Goal: Task Accomplishment & Management: Complete application form

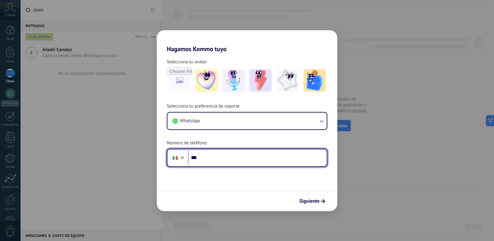
drag, startPoint x: 222, startPoint y: 160, endPoint x: 224, endPoint y: 158, distance: 3.3
click at [222, 160] on input "***" at bounding box center [257, 157] width 139 height 14
click at [205, 157] on input "***" at bounding box center [257, 157] width 139 height 14
paste input "**********"
type input "**********"
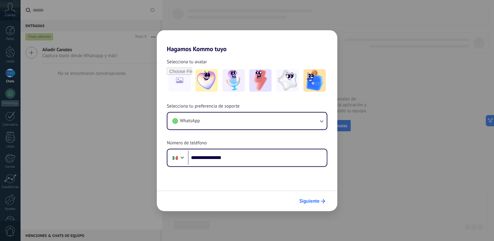
click at [311, 203] on span "Siguiente" at bounding box center [309, 201] width 20 height 4
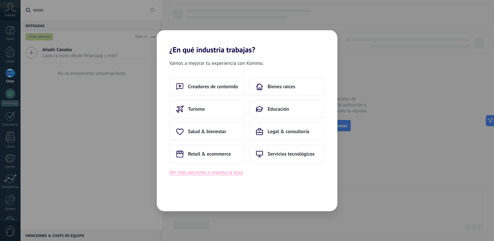
click at [225, 175] on button "Ver más opciones o ingresa la tuya" at bounding box center [205, 172] width 73 height 8
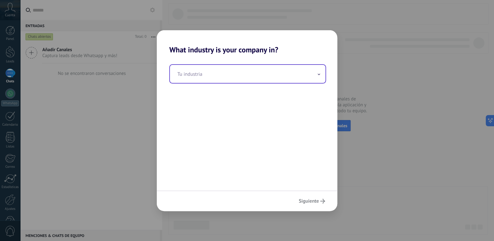
click at [208, 73] on input "text" at bounding box center [248, 74] width 156 height 18
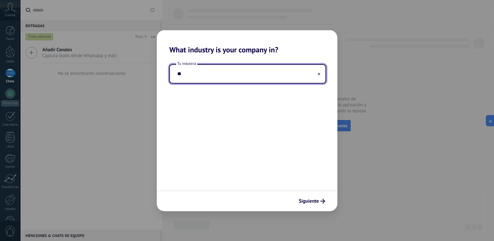
type input "*"
type input "*****"
click at [302, 197] on button "Siguiente" at bounding box center [312, 201] width 32 height 11
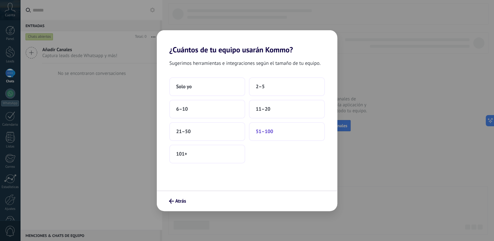
click at [262, 132] on span "51–100" at bounding box center [264, 131] width 17 height 6
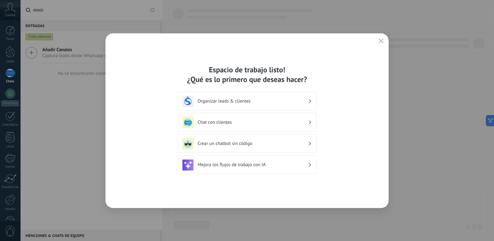
click at [304, 105] on div "Organizar leads & clientes" at bounding box center [247, 101] width 130 height 11
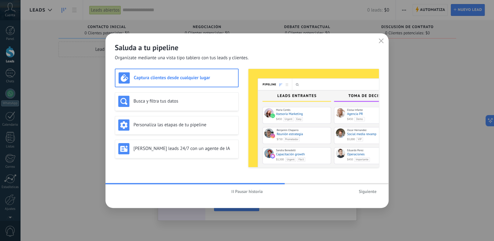
click at [231, 193] on button "Pausar historia" at bounding box center [247, 190] width 37 height 9
click at [186, 106] on div "Busca y filtra tus datos" at bounding box center [176, 101] width 117 height 11
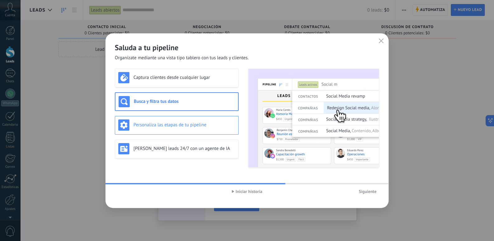
click at [196, 122] on h3 "Personaliza las etapas de tu pipeline" at bounding box center [185, 125] width 102 height 6
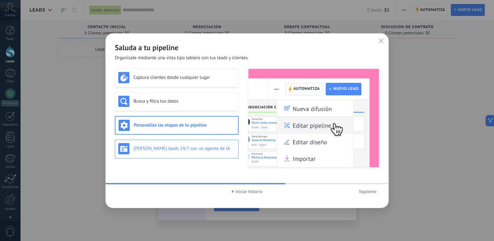
click at [207, 145] on div "[PERSON_NAME] leads 24/7 con un agente de IA" at bounding box center [176, 148] width 117 height 11
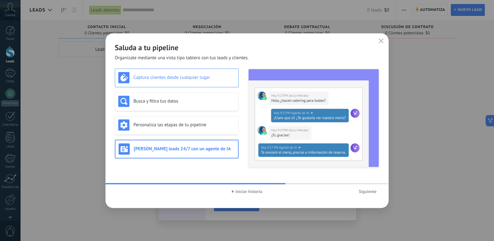
click at [210, 76] on h3 "Captura clientes desde cualquier lugar" at bounding box center [185, 77] width 102 height 6
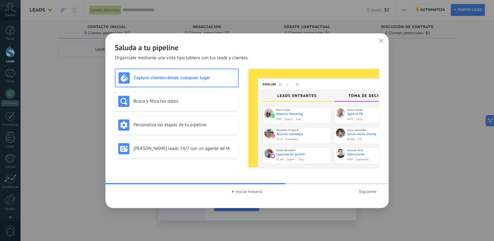
drag, startPoint x: 378, startPoint y: 42, endPoint x: 344, endPoint y: 132, distance: 96.2
click at [344, 131] on div "Saluda a tu pipeline Organízate mediante una vista tipo tablero con tus leads y…" at bounding box center [247, 120] width 283 height 174
click at [368, 191] on span "Siguiente" at bounding box center [368, 191] width 18 height 4
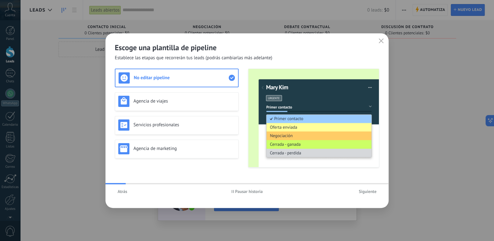
click at [123, 191] on span "Atrás" at bounding box center [123, 191] width 10 height 4
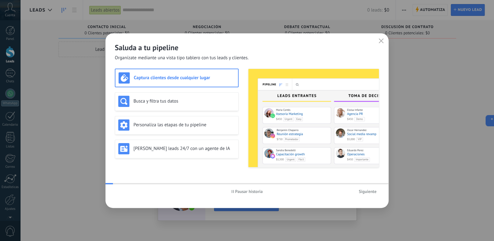
click at [121, 193] on div "Pausar historia Siguiente" at bounding box center [247, 191] width 283 height 14
click at [364, 195] on button "Siguiente" at bounding box center [367, 190] width 23 height 9
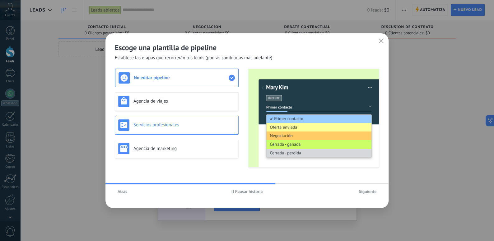
click at [214, 127] on h3 "Servicios profesionales" at bounding box center [185, 125] width 102 height 6
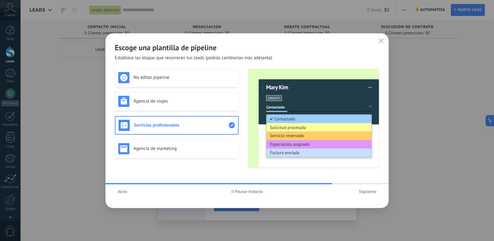
click at [366, 192] on span "Siguiente" at bounding box center [368, 191] width 18 height 4
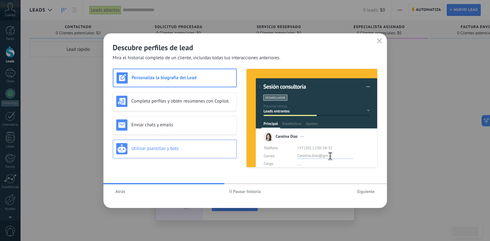
click at [175, 151] on h3 "Utilizar plantillas y bots" at bounding box center [182, 148] width 102 height 6
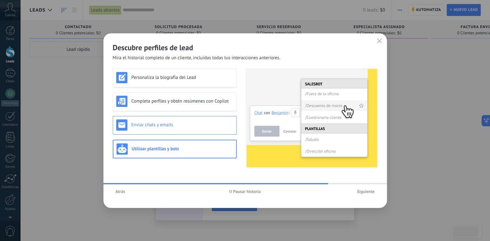
click at [223, 129] on div "Enviar chats y emails" at bounding box center [174, 124] width 117 height 11
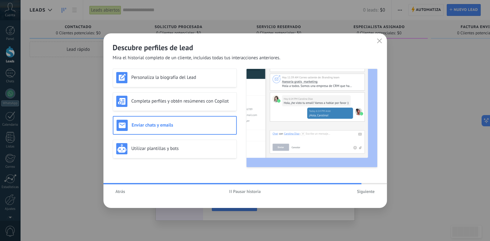
click at [369, 195] on button "Siguiente" at bounding box center [365, 190] width 23 height 9
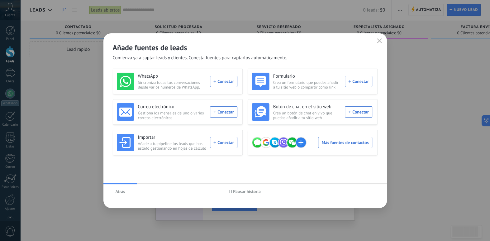
click at [121, 191] on span "Atrás" at bounding box center [121, 191] width 10 height 4
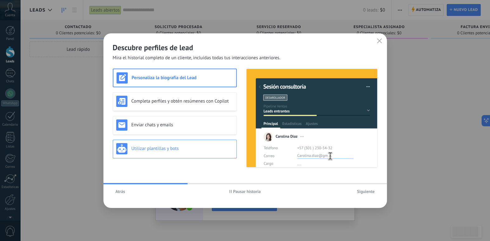
click at [220, 150] on h3 "Utilizar plantillas y bots" at bounding box center [182, 148] width 102 height 6
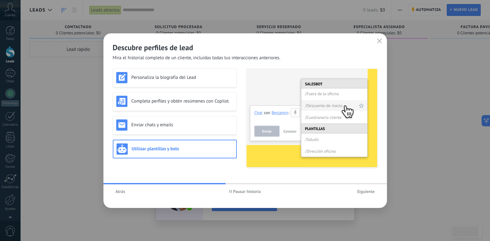
click at [365, 193] on span "Siguiente" at bounding box center [366, 191] width 18 height 4
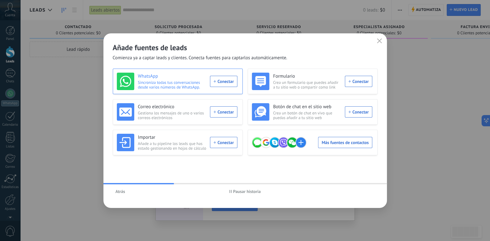
click at [224, 81] on div "WhatsApp Sincroniza todas tus conversaciones desde varios números de WhatsApp. …" at bounding box center [177, 81] width 120 height 17
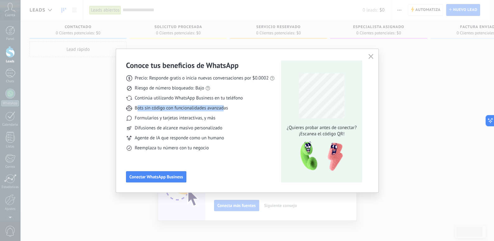
drag, startPoint x: 137, startPoint y: 107, endPoint x: 224, endPoint y: 107, distance: 87.5
click at [224, 107] on span "Bots sin código con funcionalidades avanzadas" at bounding box center [181, 108] width 93 height 6
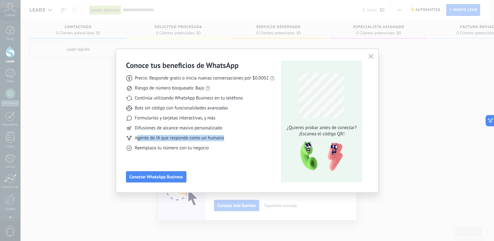
drag, startPoint x: 138, startPoint y: 139, endPoint x: 224, endPoint y: 139, distance: 86.2
click at [224, 139] on div "Agente de IA que responde como un humano" at bounding box center [200, 138] width 149 height 6
click at [157, 177] on span "Conectar WhatsApp Business" at bounding box center [157, 176] width 54 height 4
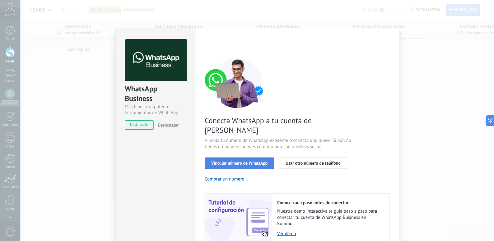
click at [251, 161] on span "Vincular número de WhatsApp" at bounding box center [239, 163] width 56 height 4
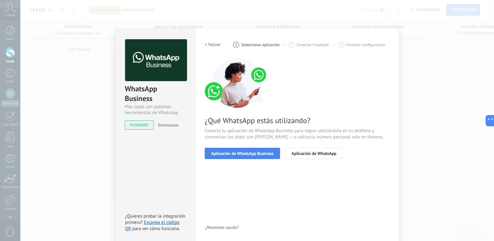
click at [267, 156] on button "Aplicación de WhatsApp Business" at bounding box center [242, 153] width 75 height 11
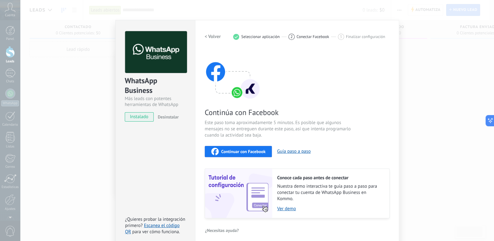
scroll to position [12, 0]
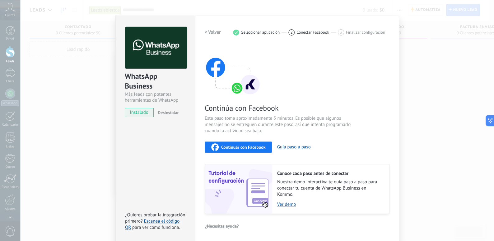
click at [235, 145] on span "Continuar con Facebook" at bounding box center [243, 147] width 45 height 4
click at [407, 62] on div "WhatsApp Business Más leads con potentes herramientas de WhatsApp instalado Des…" at bounding box center [257, 120] width 474 height 241
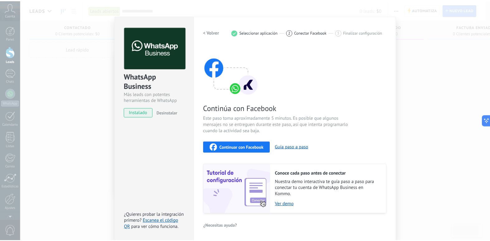
scroll to position [0, 0]
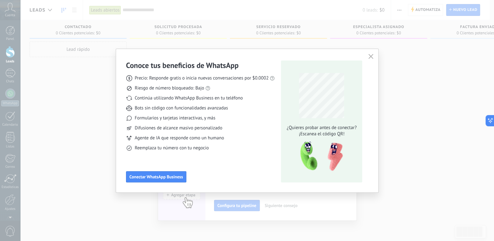
click at [411, 111] on div "Conoce tus beneficios de WhatsApp Precio: Responde gratis o inicia nuevas conve…" at bounding box center [247, 120] width 494 height 241
click at [370, 54] on button "button" at bounding box center [371, 56] width 8 height 9
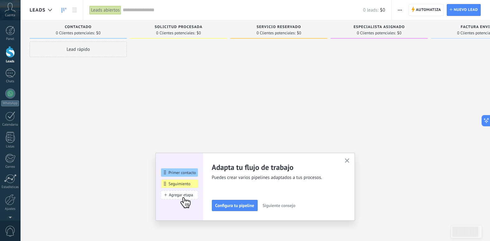
scroll to position [18, 0]
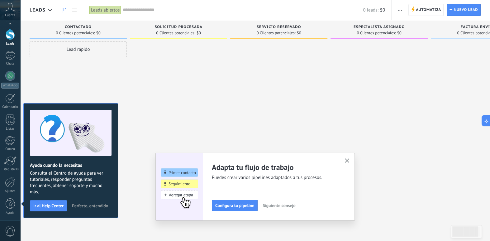
click at [351, 159] on button "button" at bounding box center [347, 161] width 8 height 8
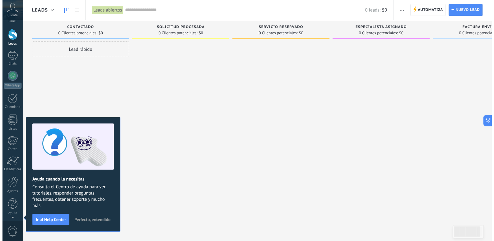
scroll to position [0, 0]
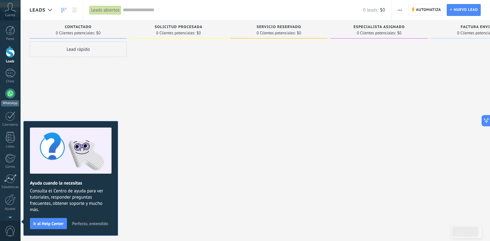
click at [6, 93] on div at bounding box center [10, 93] width 10 height 10
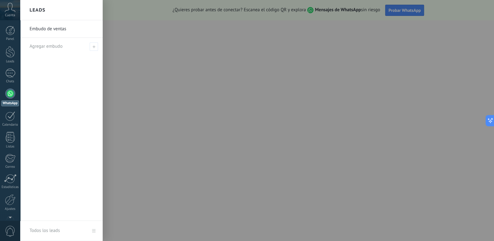
click at [277, 173] on div at bounding box center [267, 120] width 494 height 241
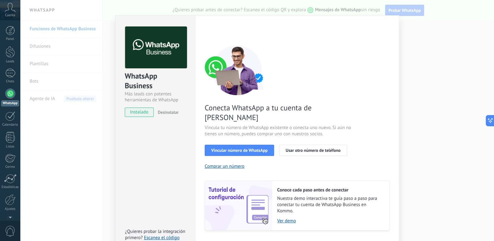
scroll to position [20, 0]
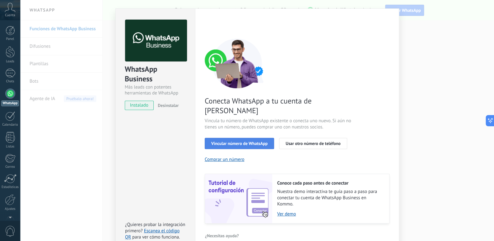
click at [238, 141] on span "Vincular número de WhatsApp" at bounding box center [239, 143] width 56 height 4
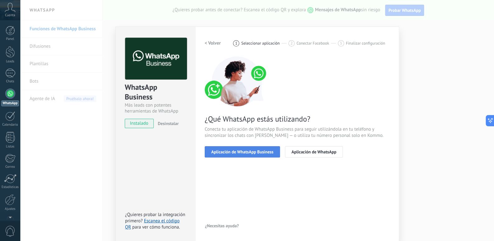
click at [258, 152] on span "Aplicación de WhatsApp Business" at bounding box center [242, 151] width 62 height 4
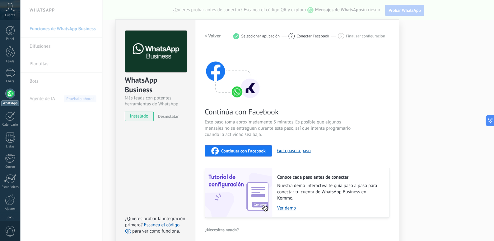
scroll to position [12, 0]
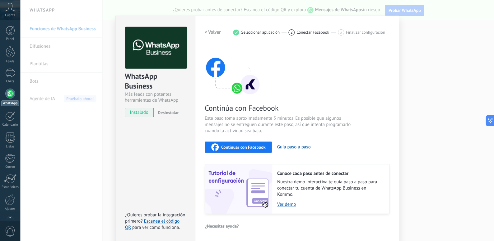
click at [241, 88] on img at bounding box center [233, 70] width 56 height 50
drag, startPoint x: 172, startPoint y: 113, endPoint x: 140, endPoint y: 114, distance: 31.8
click at [166, 114] on span "Desinstalar" at bounding box center [168, 113] width 21 height 6
click at [148, 115] on span "instalado" at bounding box center [139, 112] width 28 height 9
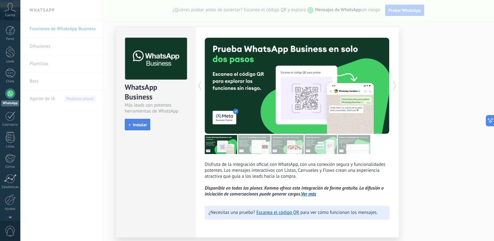
click at [139, 127] on button "Instalar" at bounding box center [138, 125] width 26 height 12
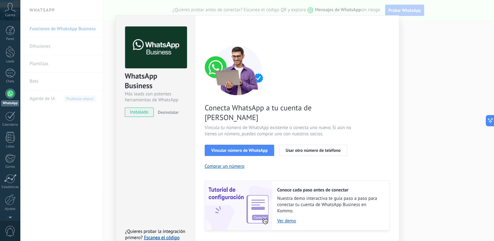
scroll to position [20, 0]
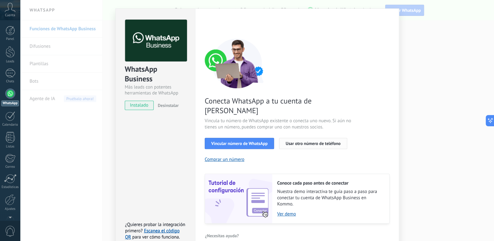
click at [298, 141] on span "Usar otro número de teléfono" at bounding box center [313, 143] width 55 height 4
click at [173, 228] on link "Escanea el código QR" at bounding box center [152, 234] width 54 height 12
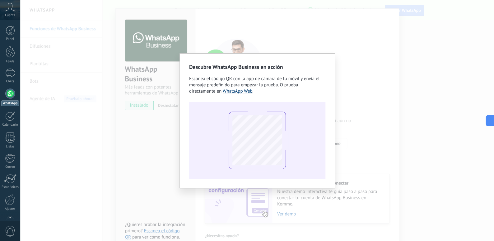
click at [251, 92] on link "WhatsApp Web" at bounding box center [238, 91] width 30 height 6
click at [327, 115] on div "Descubre WhatsApp Business en acción Escanea el código QR con la app de cámara …" at bounding box center [258, 120] width 156 height 135
click at [344, 107] on div "Descubre WhatsApp Business en acción Escanea el código QR con la app de cámara …" at bounding box center [257, 120] width 474 height 241
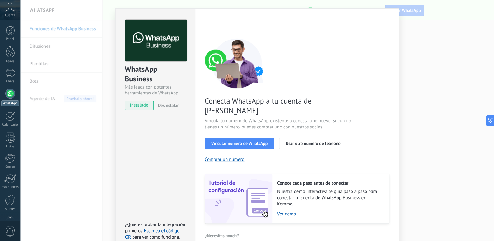
click at [439, 71] on div "WhatsApp Business Más leads con potentes herramientas de WhatsApp instalado Des…" at bounding box center [257, 120] width 474 height 241
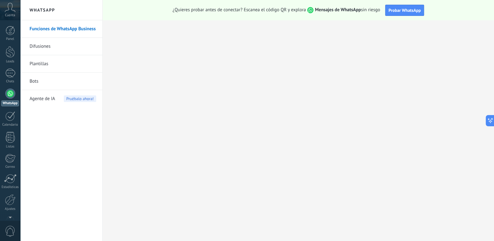
click at [45, 50] on link "Difusiones" at bounding box center [63, 46] width 67 height 17
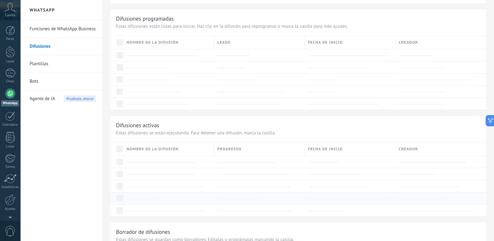
scroll to position [155, 0]
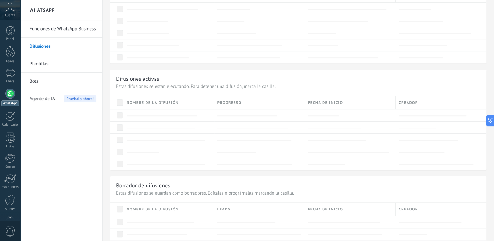
click at [73, 29] on link "Funciones de WhatsApp Business" at bounding box center [63, 28] width 67 height 17
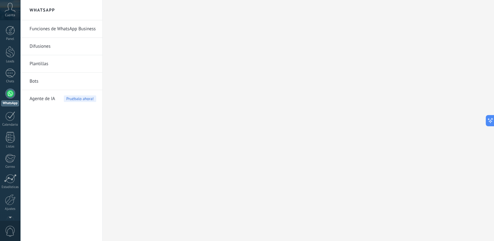
click at [54, 12] on h2 "WhatsApp" at bounding box center [61, 10] width 67 height 20
drag, startPoint x: 62, startPoint y: 31, endPoint x: 51, endPoint y: 29, distance: 11.0
click at [62, 31] on link "Funciones de WhatsApp Business" at bounding box center [63, 28] width 67 height 17
click at [16, 14] on div "Cuenta" at bounding box center [10, 10] width 20 height 20
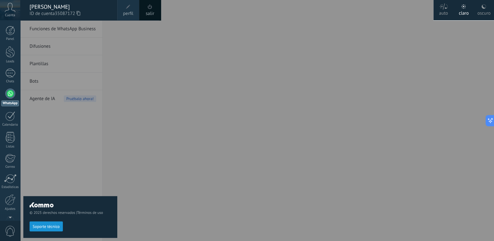
click at [195, 119] on div at bounding box center [267, 120] width 494 height 241
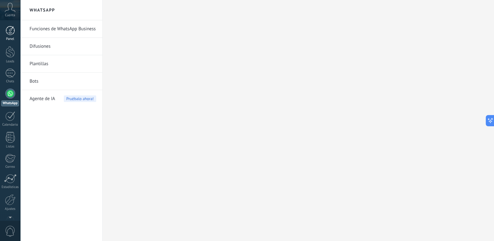
click at [14, 31] on div at bounding box center [10, 30] width 9 height 9
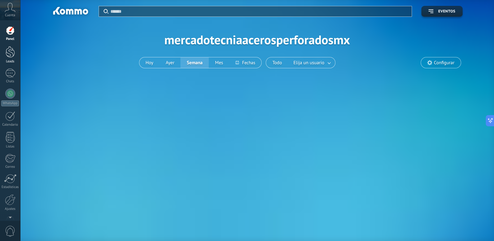
click at [11, 56] on div at bounding box center [10, 52] width 9 height 12
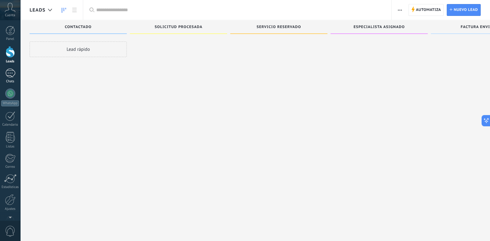
click at [12, 77] on div at bounding box center [10, 72] width 10 height 9
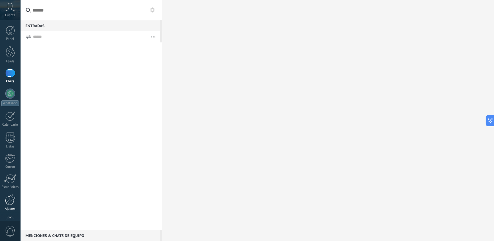
click at [7, 199] on div at bounding box center [10, 199] width 11 height 11
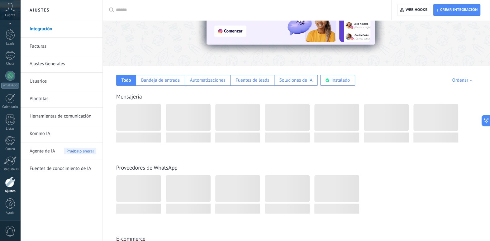
scroll to position [93, 0]
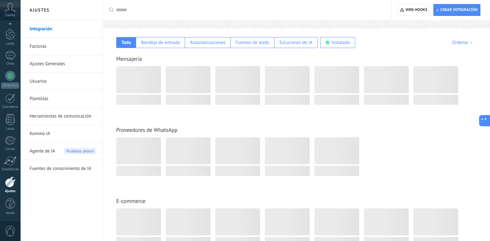
click at [485, 122] on icon at bounding box center [483, 120] width 7 height 7
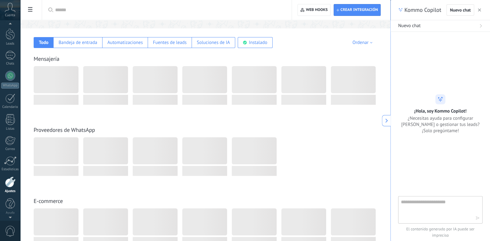
scroll to position [0, 0]
click at [11, 20] on div "Cuenta" at bounding box center [10, 10] width 20 height 20
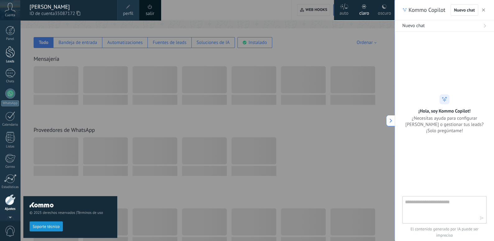
click at [11, 51] on div at bounding box center [10, 52] width 9 height 12
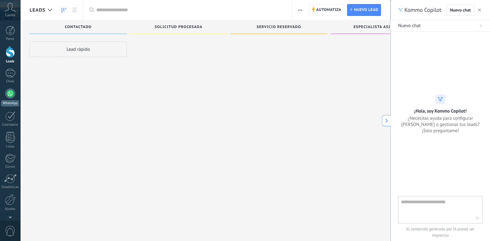
click at [13, 98] on link "WhatsApp" at bounding box center [10, 97] width 20 height 18
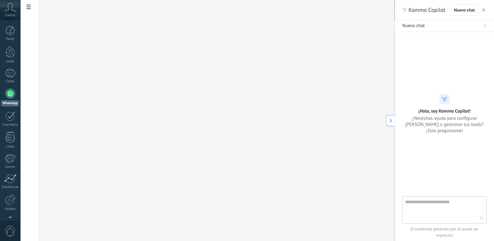
click at [391, 121] on use at bounding box center [391, 120] width 2 height 4
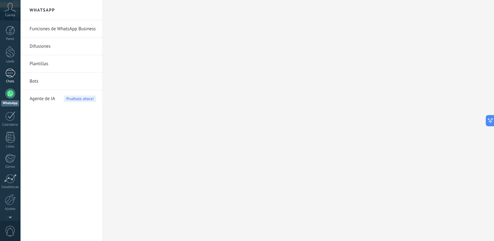
click at [12, 81] on div "Chats" at bounding box center [10, 81] width 18 height 4
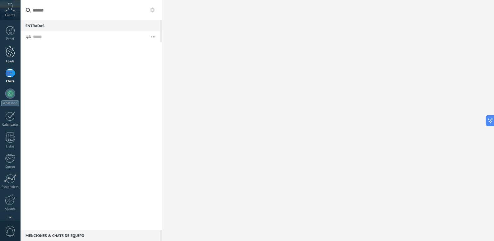
click at [13, 53] on div at bounding box center [10, 52] width 9 height 12
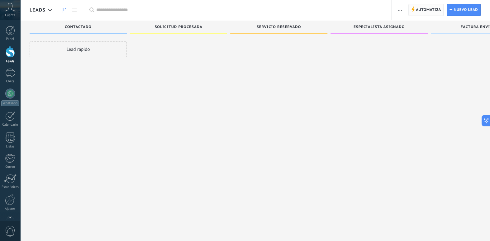
click at [432, 14] on span "Automatiza" at bounding box center [428, 9] width 25 height 11
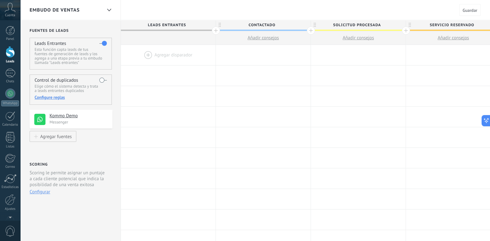
click at [11, 56] on div at bounding box center [10, 52] width 9 height 12
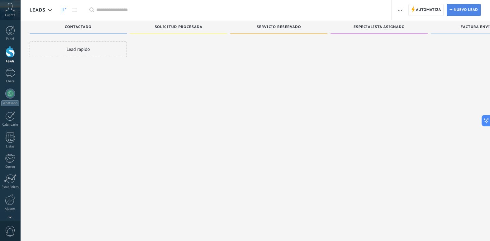
click at [471, 14] on span "Nuevo lead" at bounding box center [465, 9] width 24 height 11
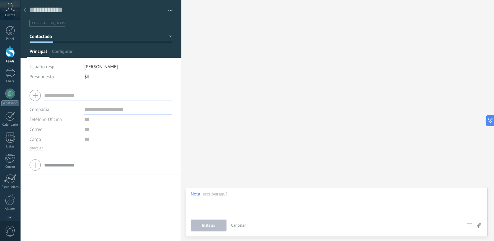
click at [72, 95] on input "text" at bounding box center [108, 95] width 128 height 10
click at [58, 9] on input "text" at bounding box center [96, 9] width 134 height 9
drag, startPoint x: 70, startPoint y: 9, endPoint x: 92, endPoint y: 10, distance: 21.2
click at [92, 10] on input "text" at bounding box center [96, 9] width 134 height 9
click at [198, 173] on div "Buscar Carga más Participantes: 0 Agregar usuario Bots: 0" at bounding box center [338, 120] width 313 height 241
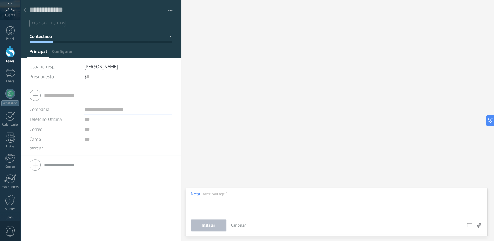
click at [14, 10] on use at bounding box center [10, 7] width 11 height 9
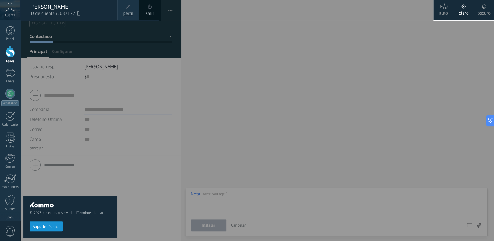
click at [246, 162] on div at bounding box center [267, 120] width 494 height 241
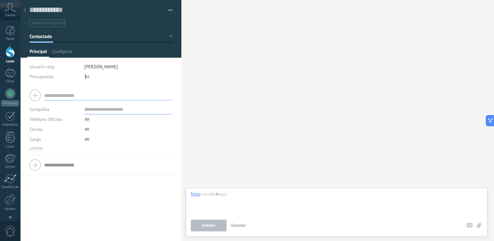
click at [167, 8] on button "button" at bounding box center [168, 10] width 9 height 9
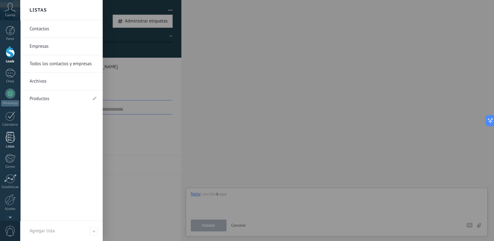
drag, startPoint x: 12, startPoint y: 142, endPoint x: 15, endPoint y: 142, distance: 3.4
click at [12, 142] on div at bounding box center [10, 137] width 9 height 11
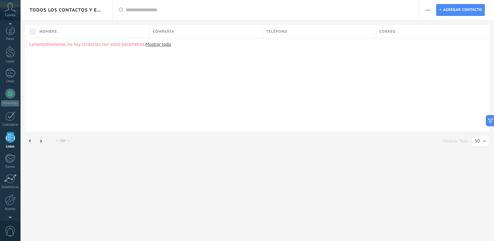
scroll to position [16, 0]
